Goal: Task Accomplishment & Management: Manage account settings

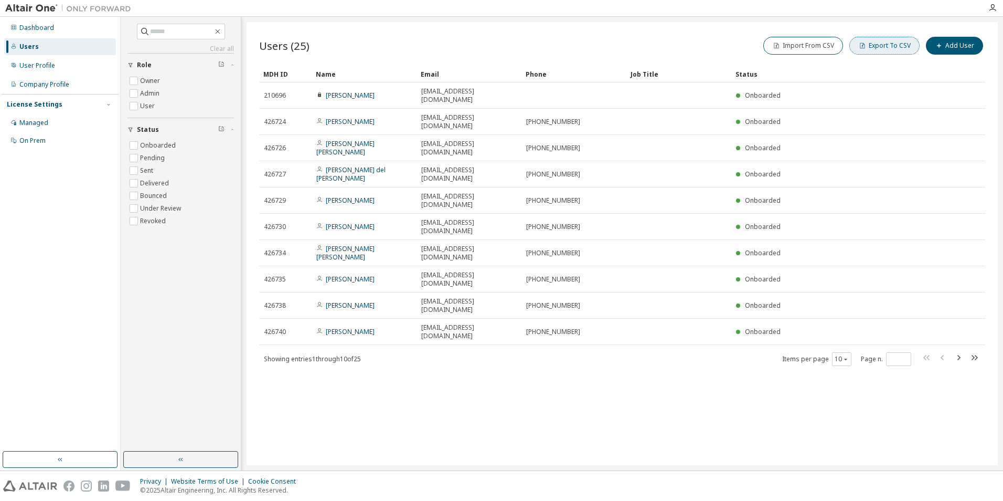
click at [889, 50] on button "Export To CSV" at bounding box center [885, 46] width 70 height 18
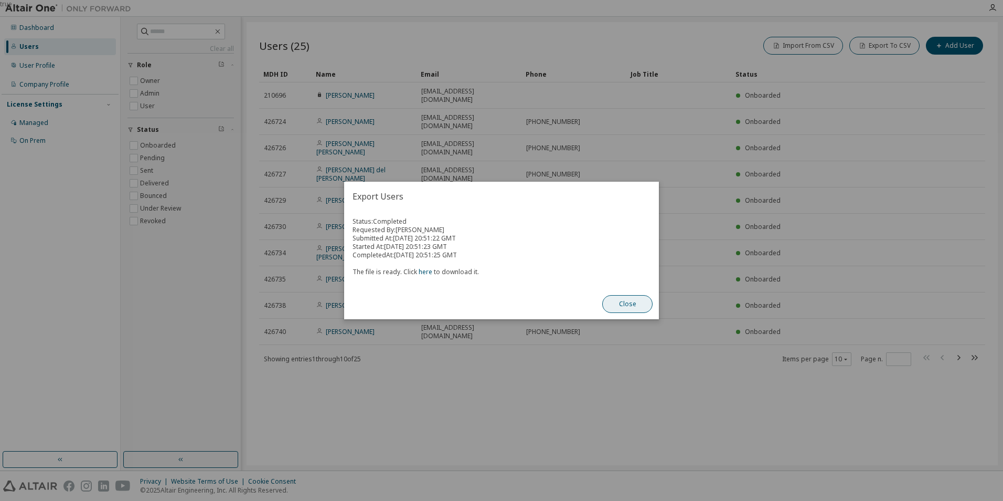
click at [633, 306] on button "Close" at bounding box center [627, 304] width 50 height 18
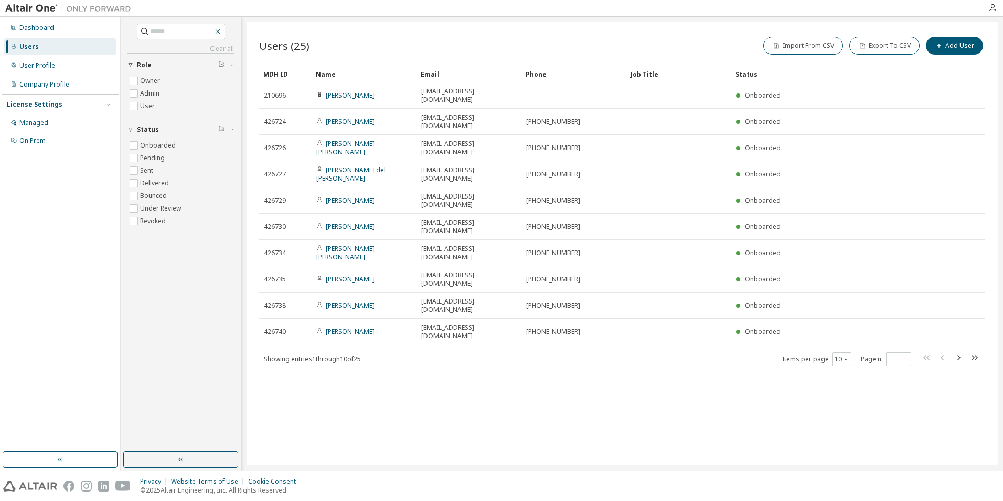
click at [222, 31] on icon "button" at bounding box center [218, 31] width 8 height 8
click at [222, 33] on icon "button" at bounding box center [218, 31] width 8 height 8
click at [215, 457] on button "button" at bounding box center [180, 459] width 115 height 17
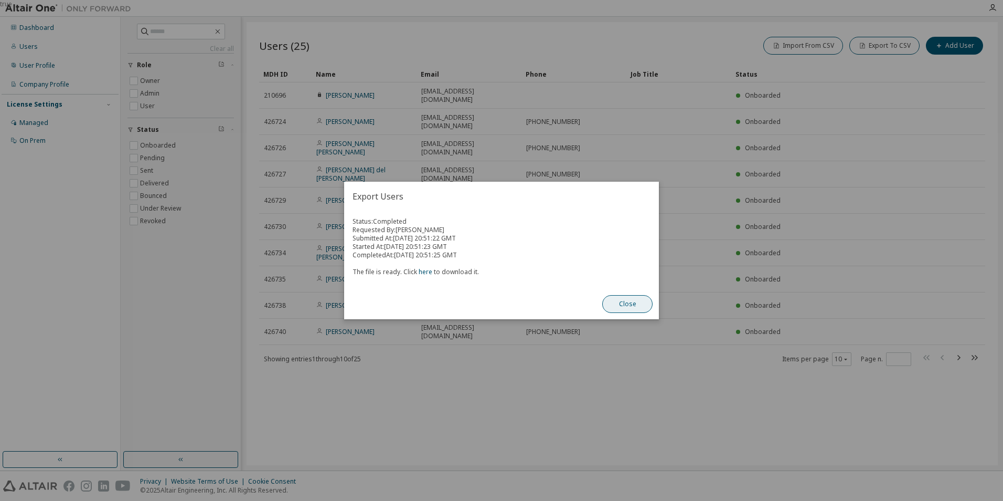
click at [634, 310] on button "Close" at bounding box center [627, 304] width 50 height 18
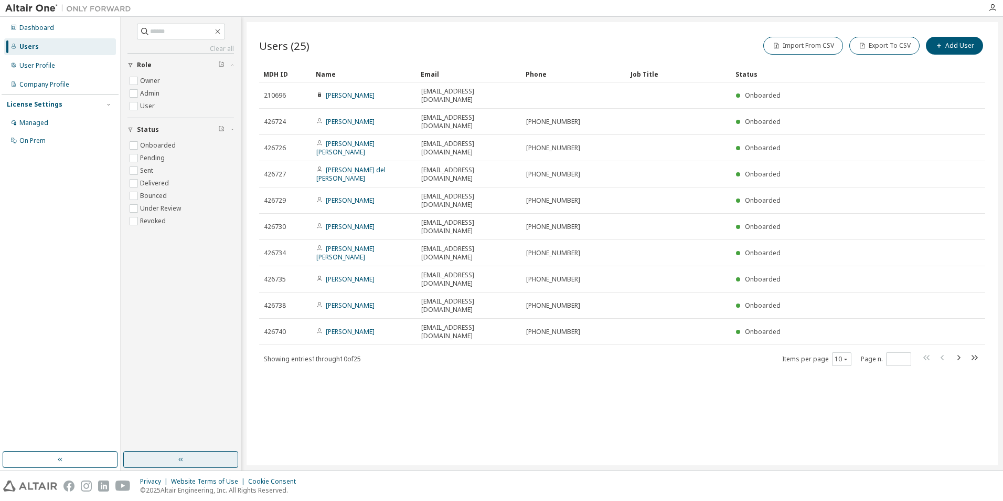
click at [210, 456] on button "button" at bounding box center [180, 459] width 115 height 17
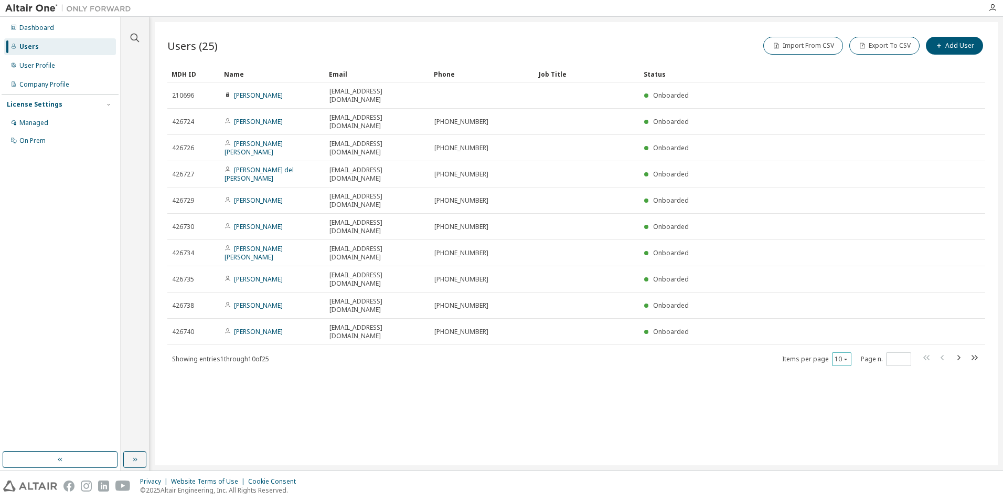
click at [841, 355] on button "10" at bounding box center [842, 359] width 14 height 8
click at [850, 335] on div "50" at bounding box center [874, 335] width 84 height 13
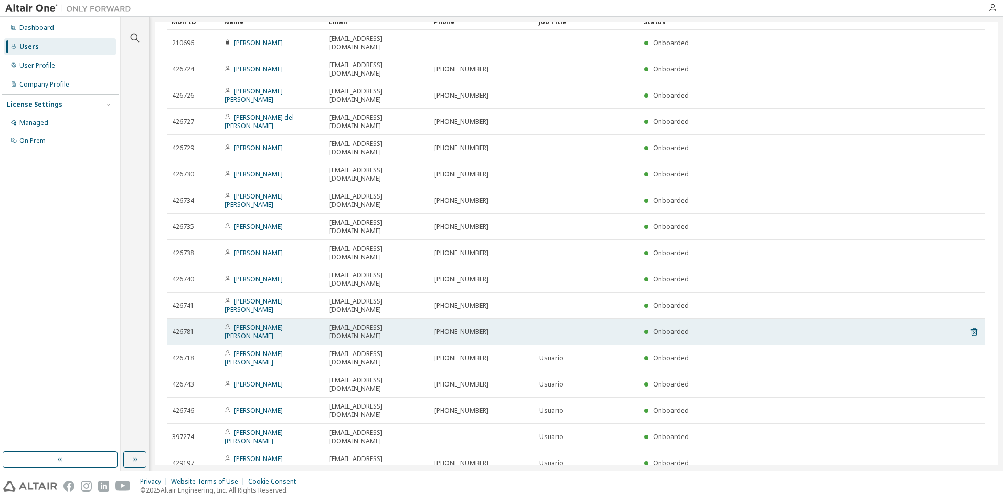
scroll to position [154, 0]
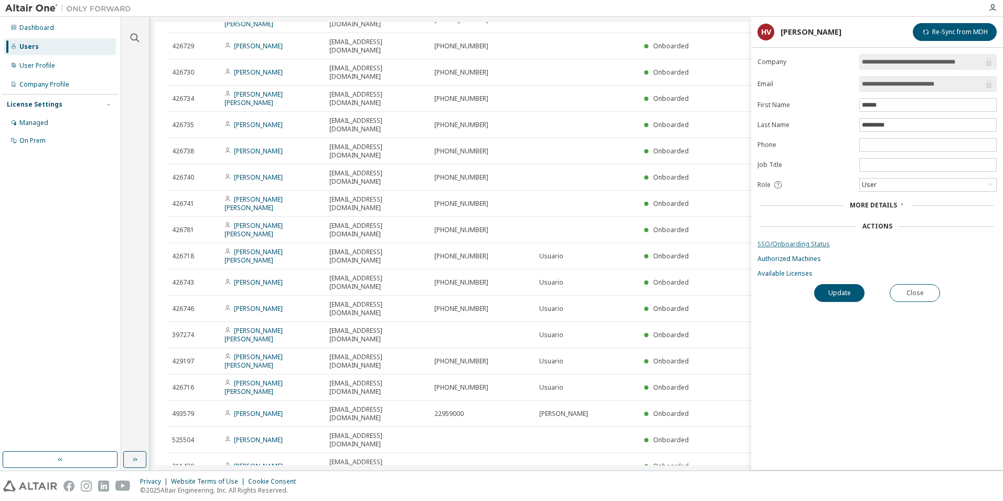
click at [791, 243] on link "SSO/Onboarding Status" at bounding box center [877, 244] width 239 height 8
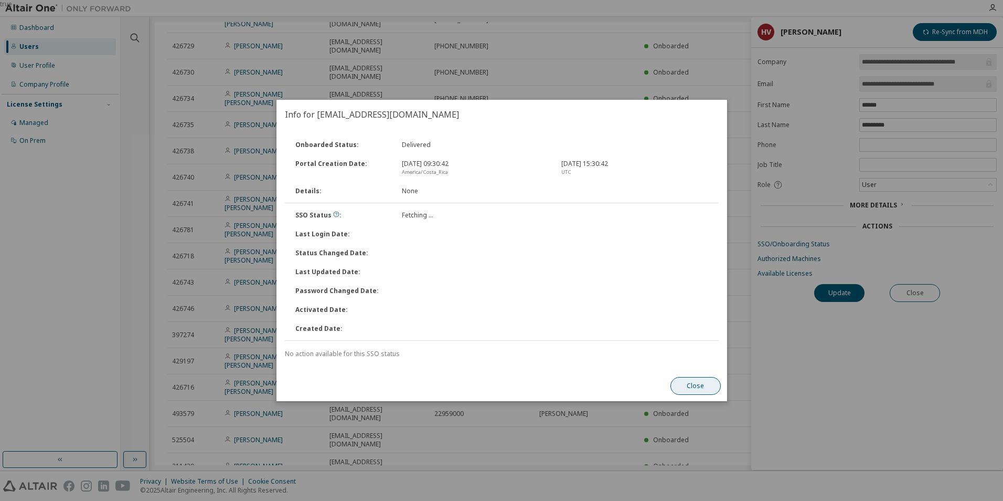
click at [714, 392] on button "Close" at bounding box center [695, 386] width 50 height 18
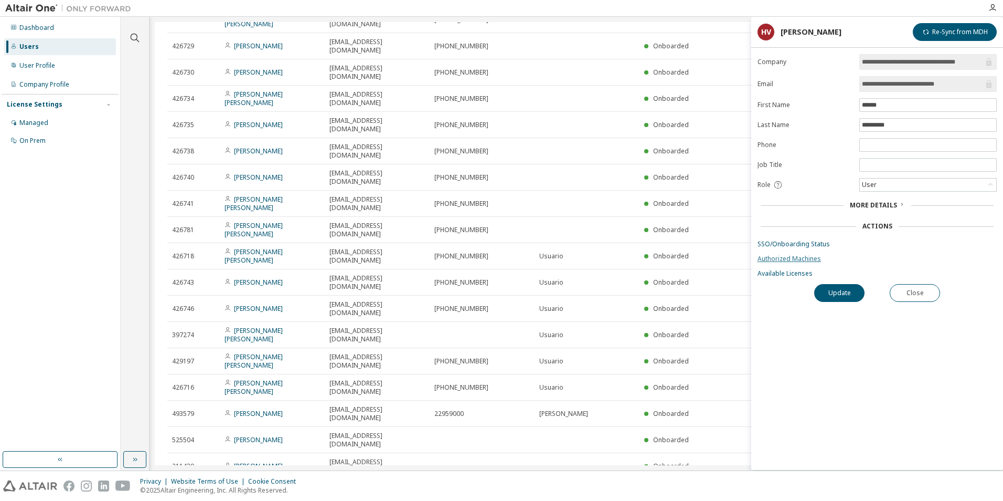
click at [797, 261] on link "Authorized Machines" at bounding box center [877, 259] width 239 height 8
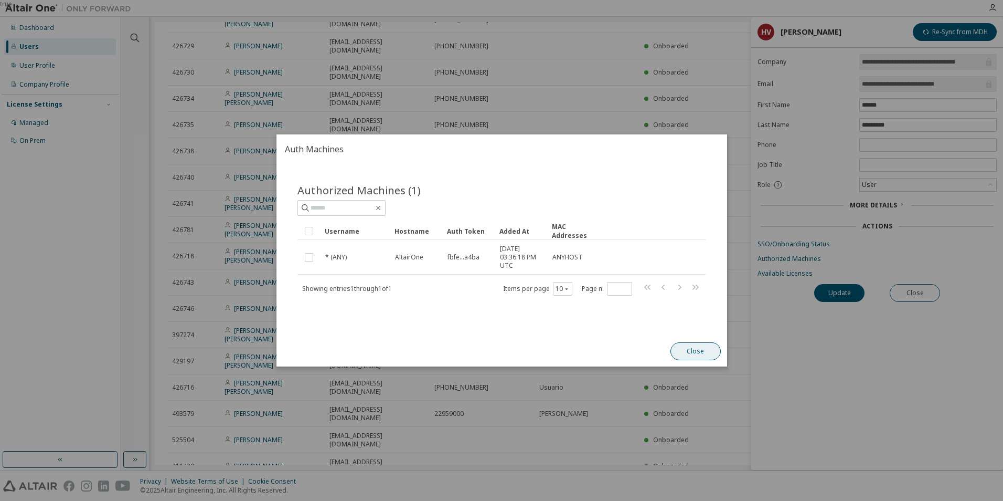
click at [681, 349] on button "Close" at bounding box center [695, 351] width 50 height 18
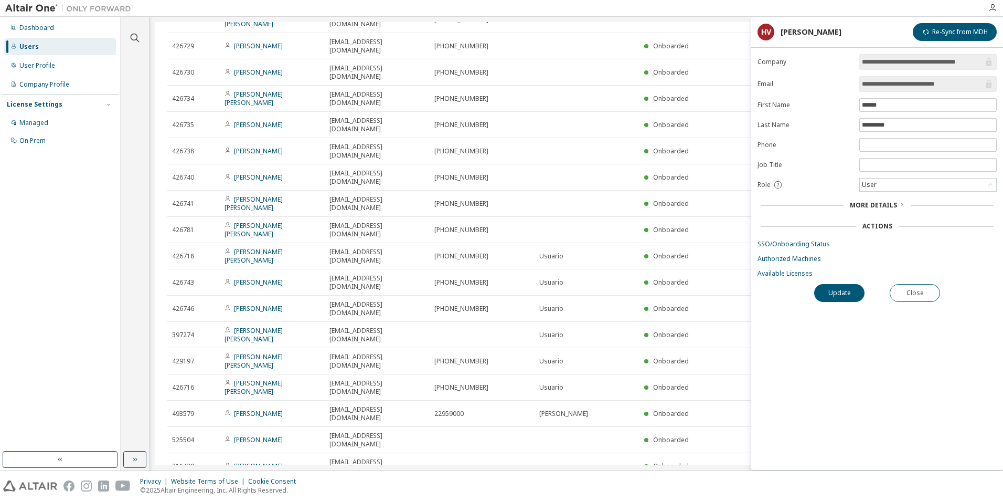
click at [764, 281] on div "**********" at bounding box center [877, 262] width 252 height 416
click at [771, 274] on link "Available Licenses" at bounding box center [877, 273] width 239 height 8
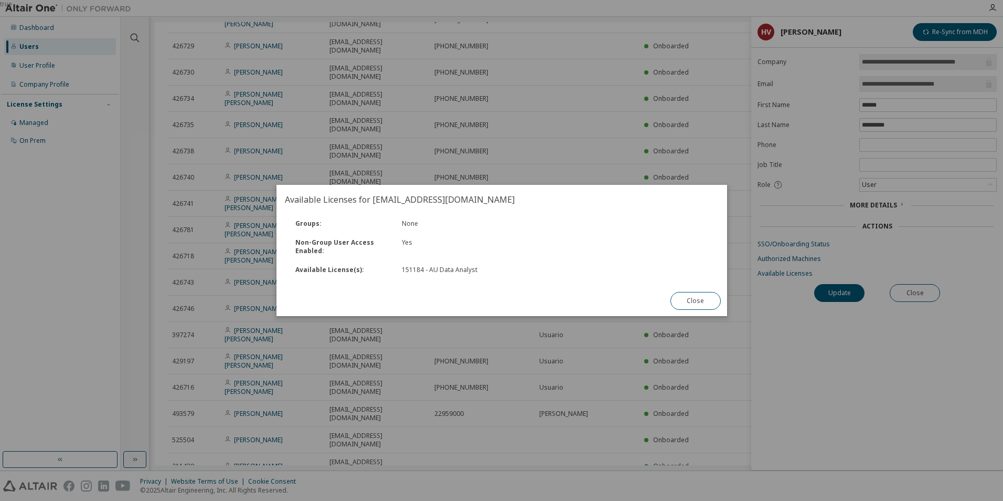
click at [701, 311] on div "Close" at bounding box center [695, 300] width 63 height 30
click at [700, 308] on button "Close" at bounding box center [695, 301] width 50 height 18
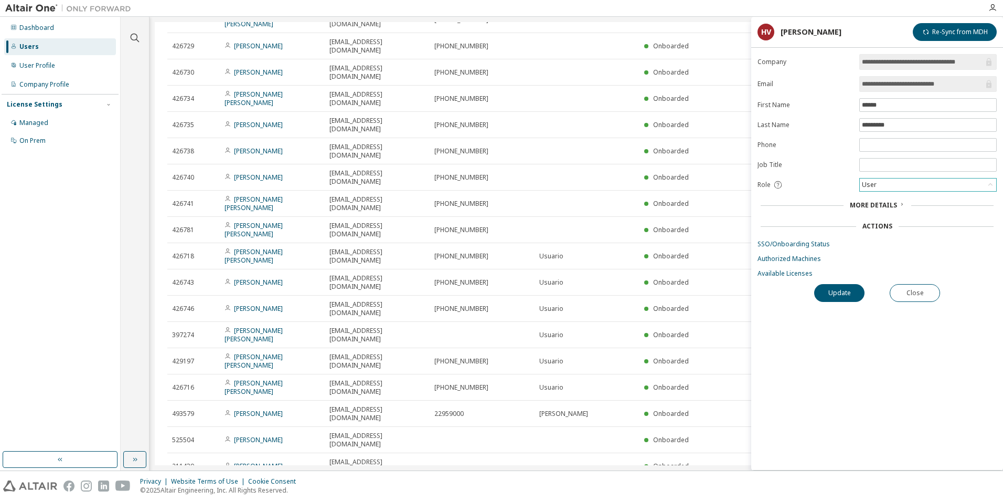
click at [928, 188] on div "User" at bounding box center [928, 184] width 136 height 13
click at [964, 342] on div "**********" at bounding box center [877, 262] width 252 height 416
click at [910, 292] on button "Close" at bounding box center [915, 293] width 50 height 18
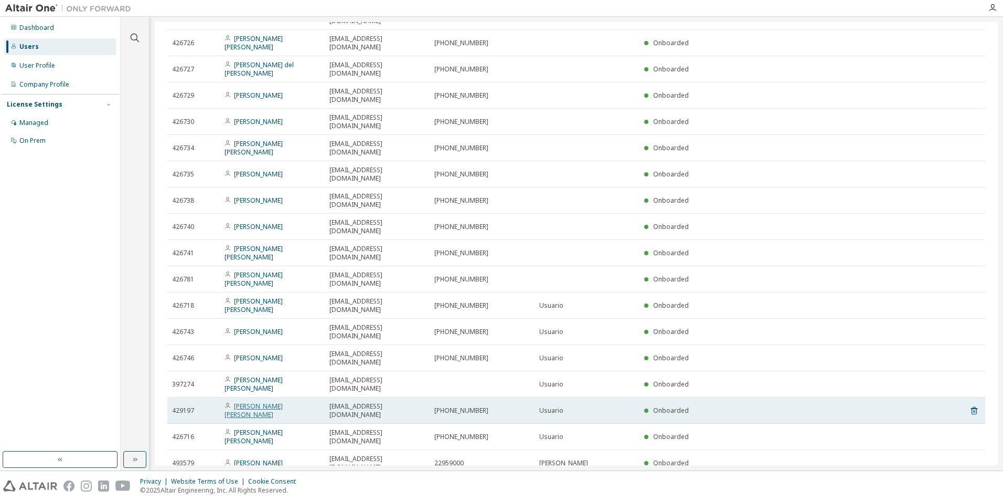
scroll to position [154, 0]
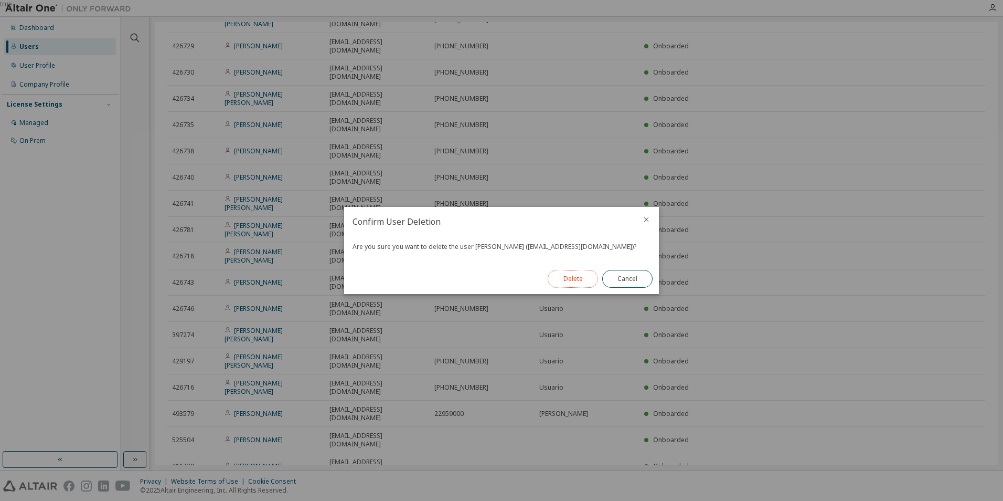
click at [576, 280] on button "Delete" at bounding box center [573, 279] width 50 height 18
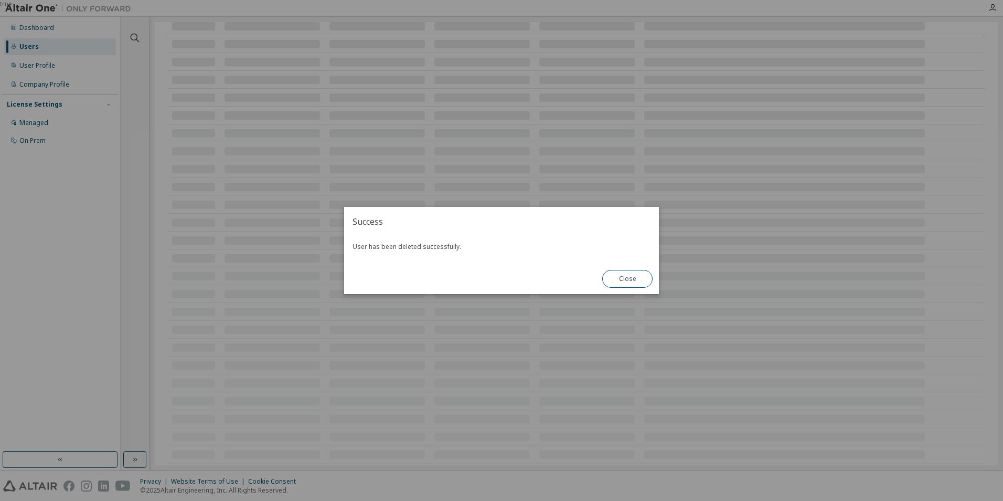
scroll to position [136, 0]
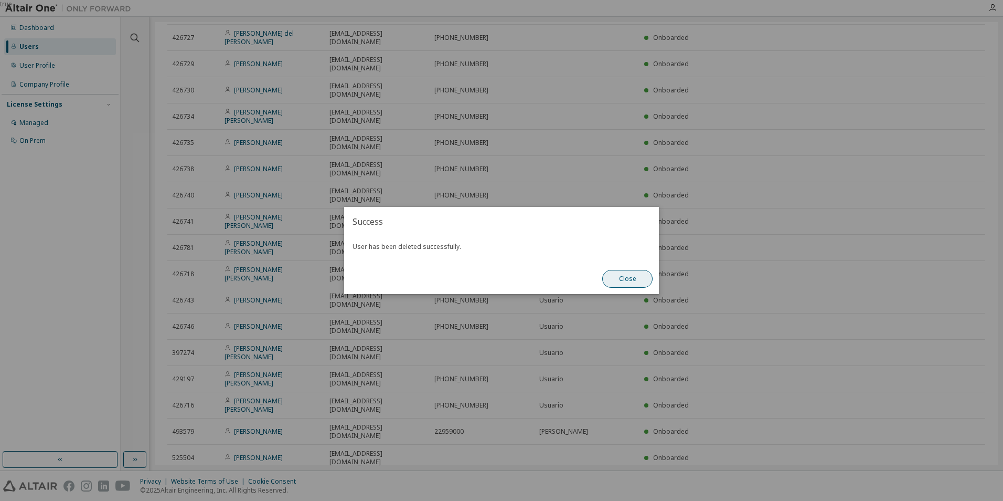
click at [650, 278] on button "Close" at bounding box center [627, 279] width 50 height 18
